Goal: Information Seeking & Learning: Learn about a topic

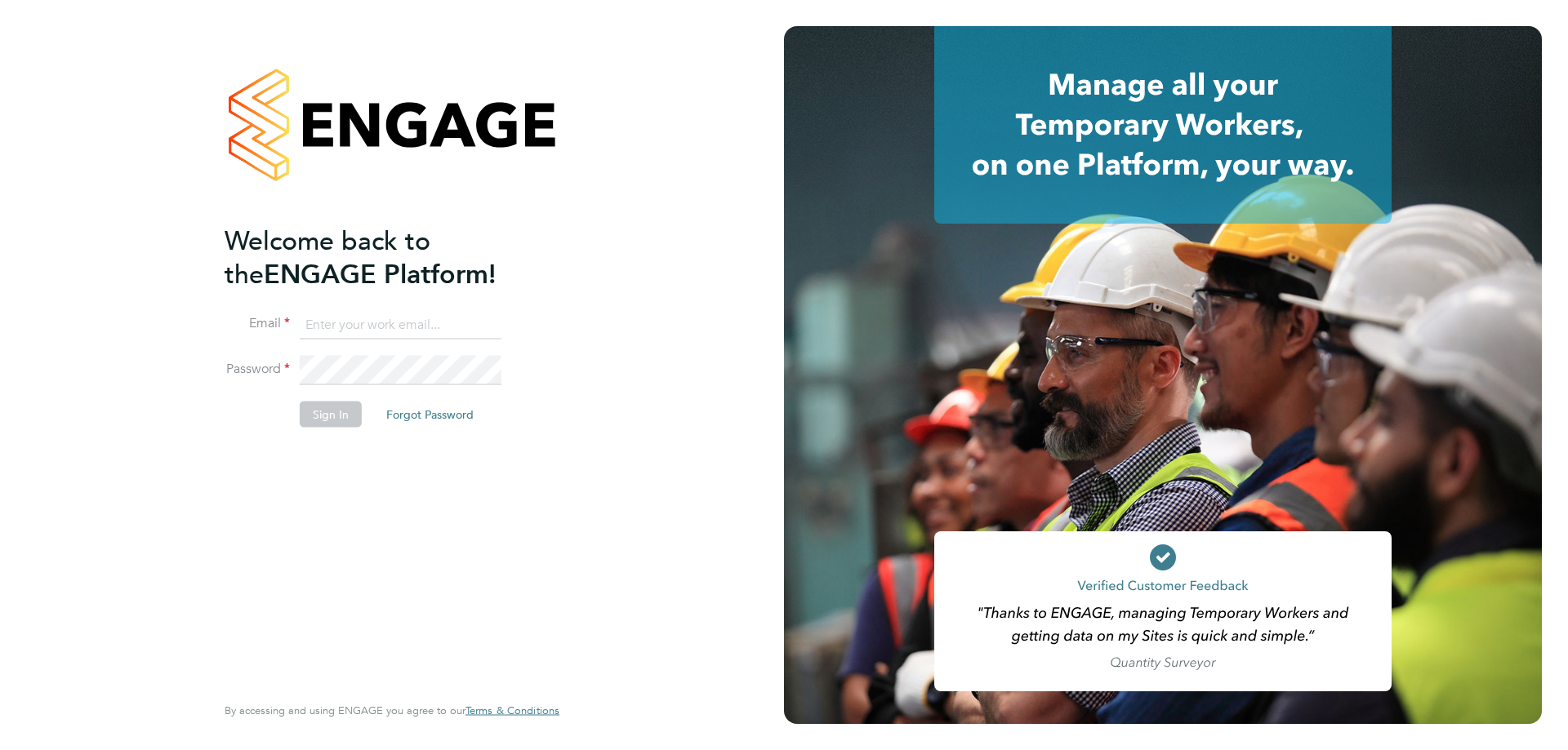
type input "[PERSON_NAME][EMAIL_ADDRESS][PERSON_NAME][DOMAIN_NAME]"
click at [334, 412] on button "Sign In" at bounding box center [331, 414] width 62 height 26
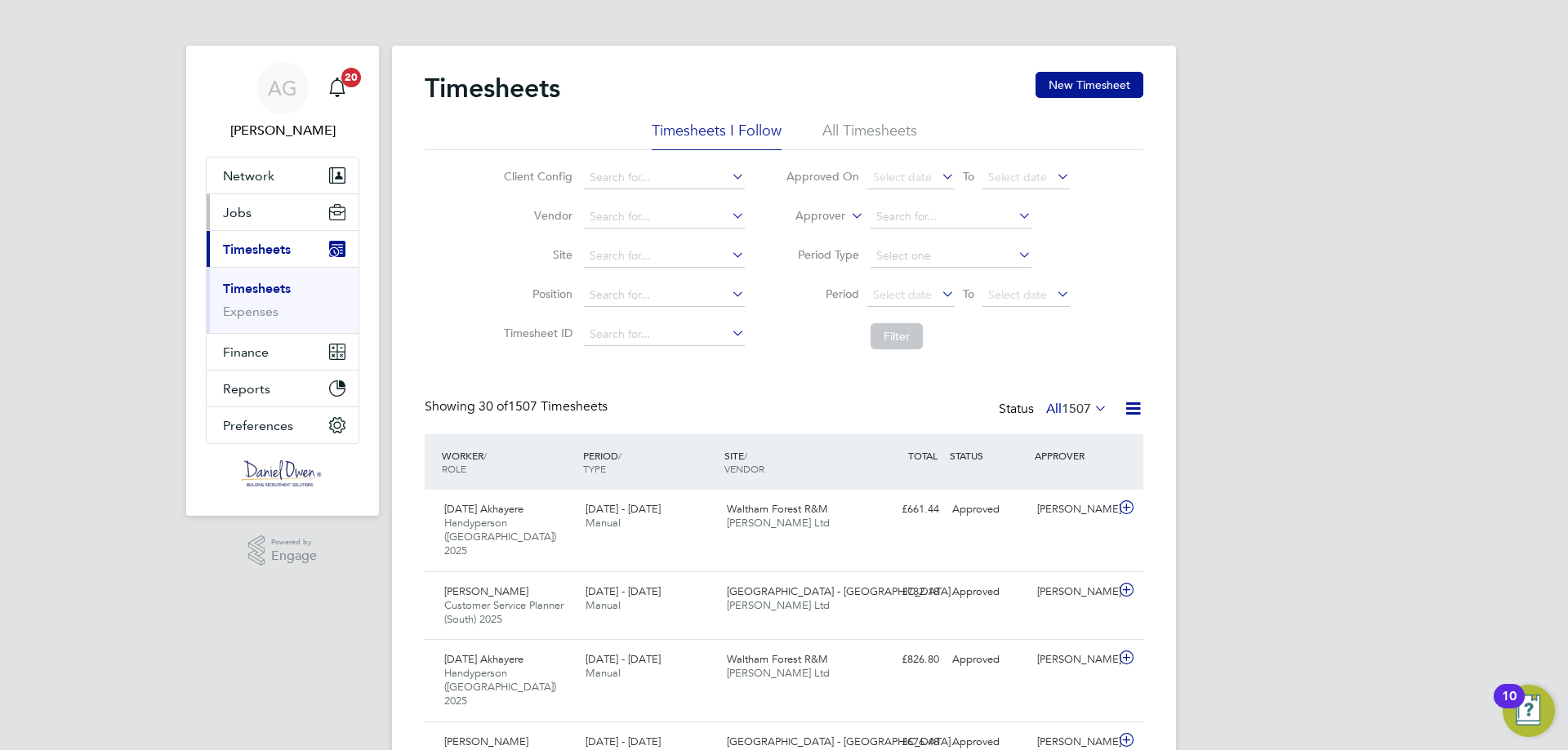
click at [286, 229] on button "Jobs" at bounding box center [282, 212] width 152 height 36
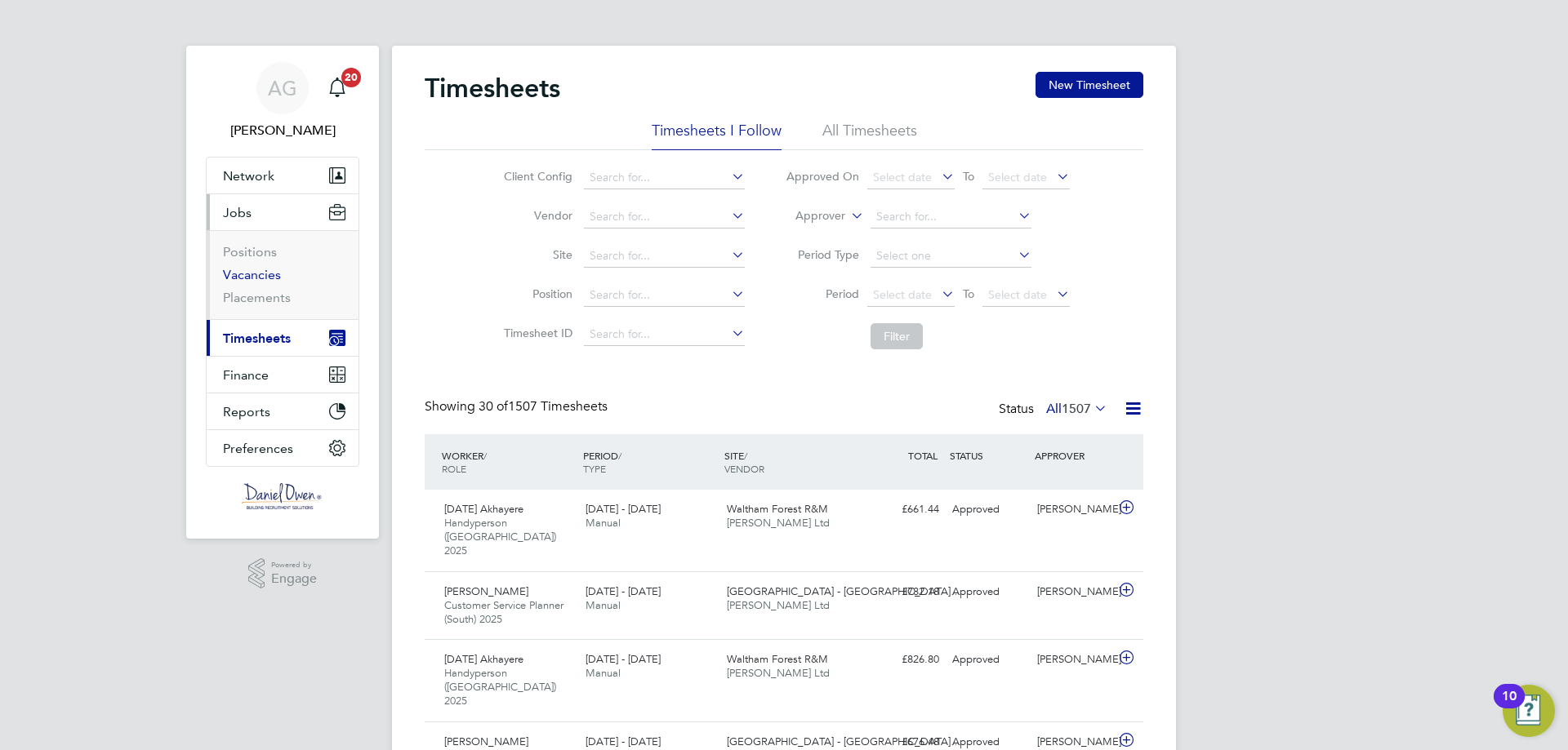
click at [245, 271] on link "Vacancies" at bounding box center [251, 275] width 58 height 16
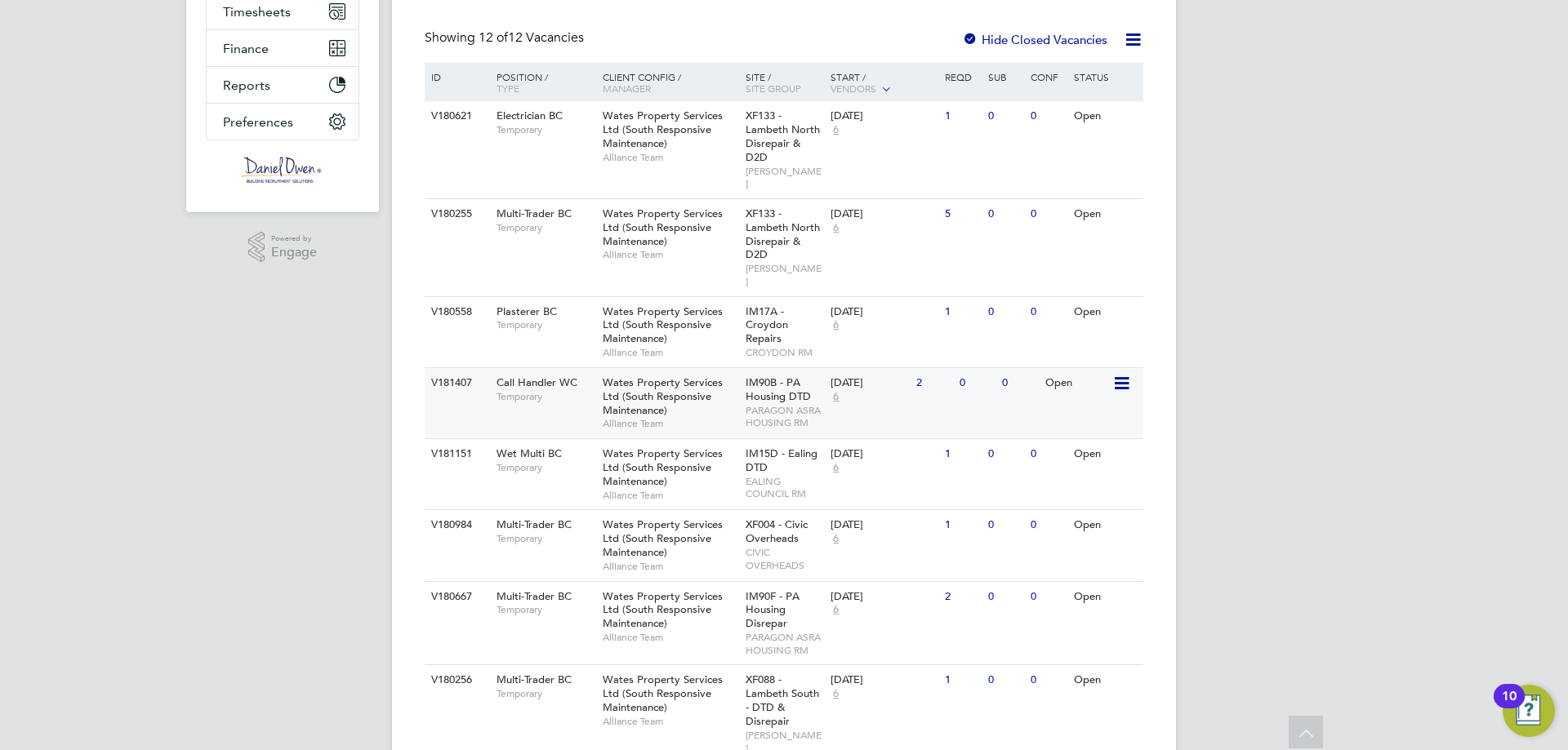
click at [1014, 375] on div "V181407 Call Handler WC Temporary Wates Property Services Ltd (South Responsive…" at bounding box center [784, 403] width 719 height 71
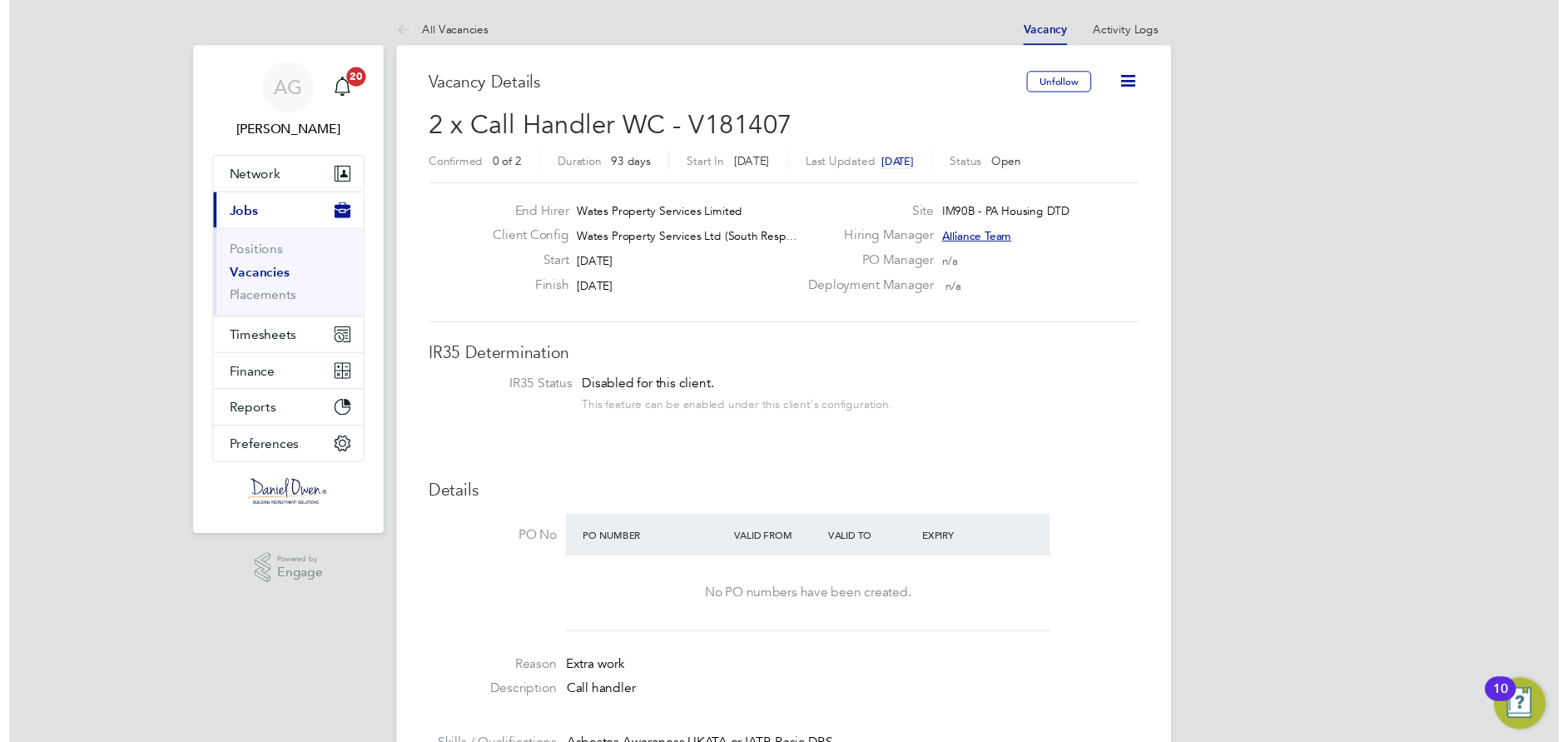
scroll to position [416, 0]
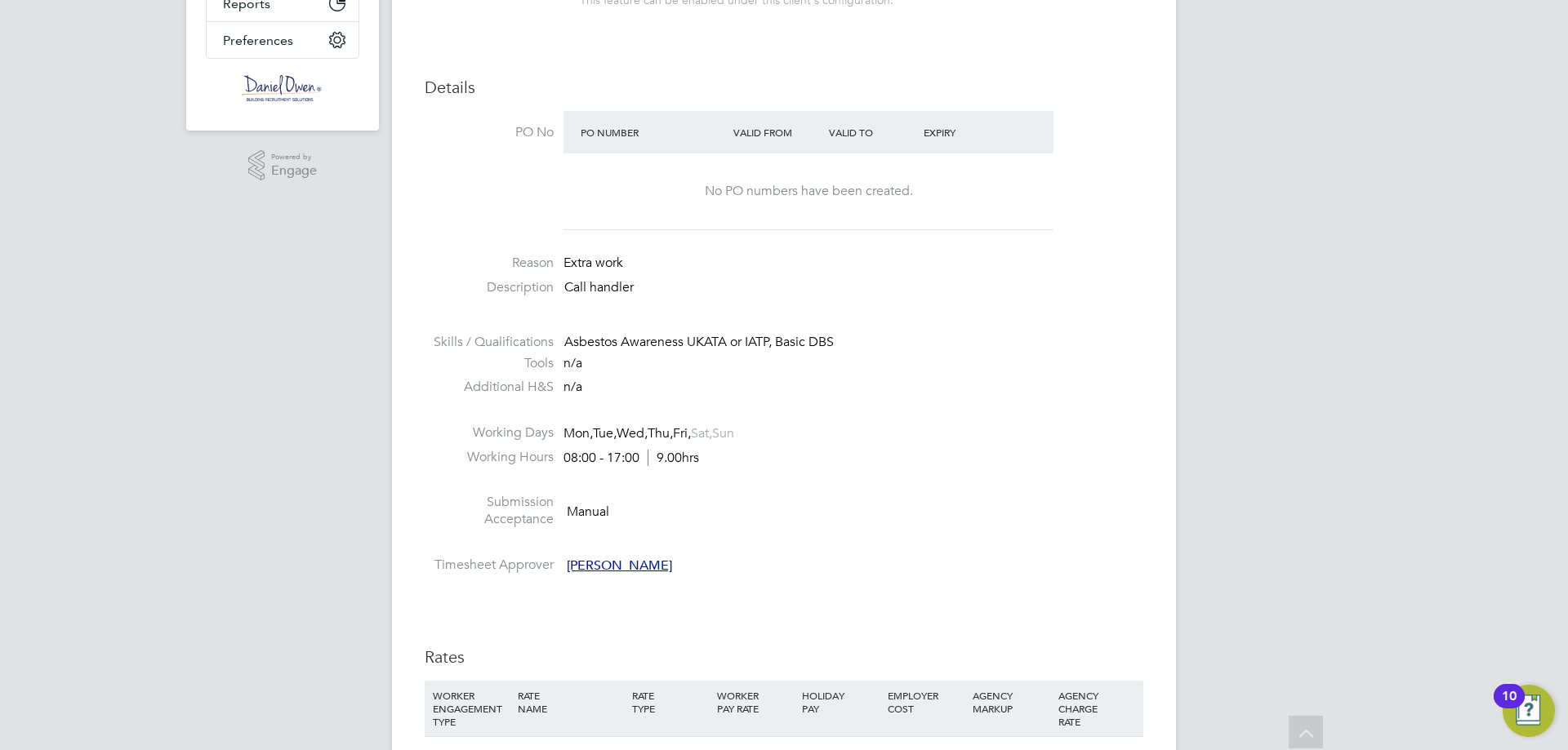
click at [813, 332] on li at bounding box center [784, 322] width 719 height 21
click at [630, 283] on p "Call handler" at bounding box center [854, 287] width 579 height 17
click at [662, 286] on p "Call handler" at bounding box center [854, 287] width 579 height 17
click at [694, 278] on li "Reason Extra work" at bounding box center [784, 266] width 719 height 24
click at [720, 265] on li "Reason Extra work" at bounding box center [784, 266] width 719 height 24
